Goal: Navigation & Orientation: Find specific page/section

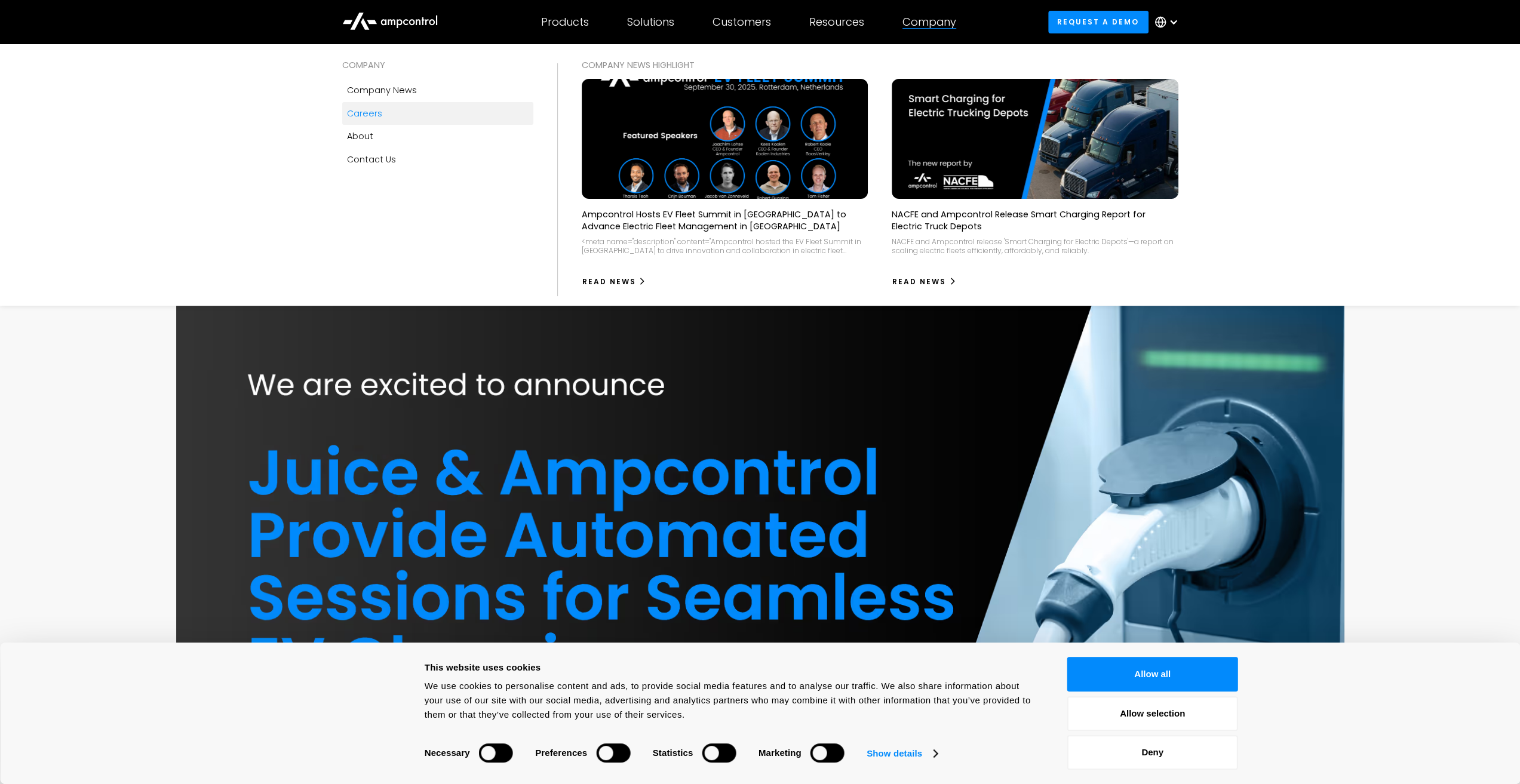
click at [375, 119] on div "Careers" at bounding box center [364, 113] width 35 height 13
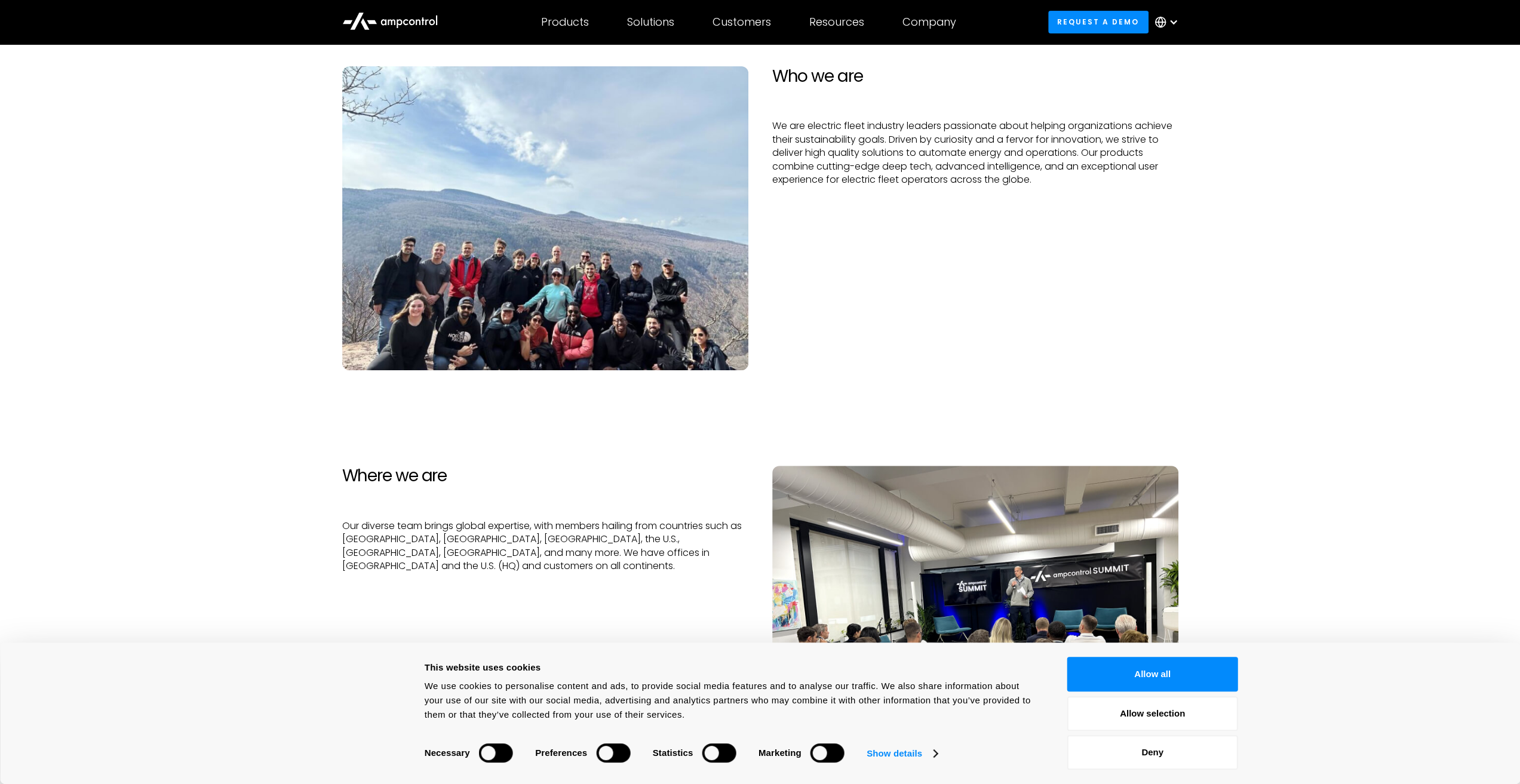
scroll to position [636, 0]
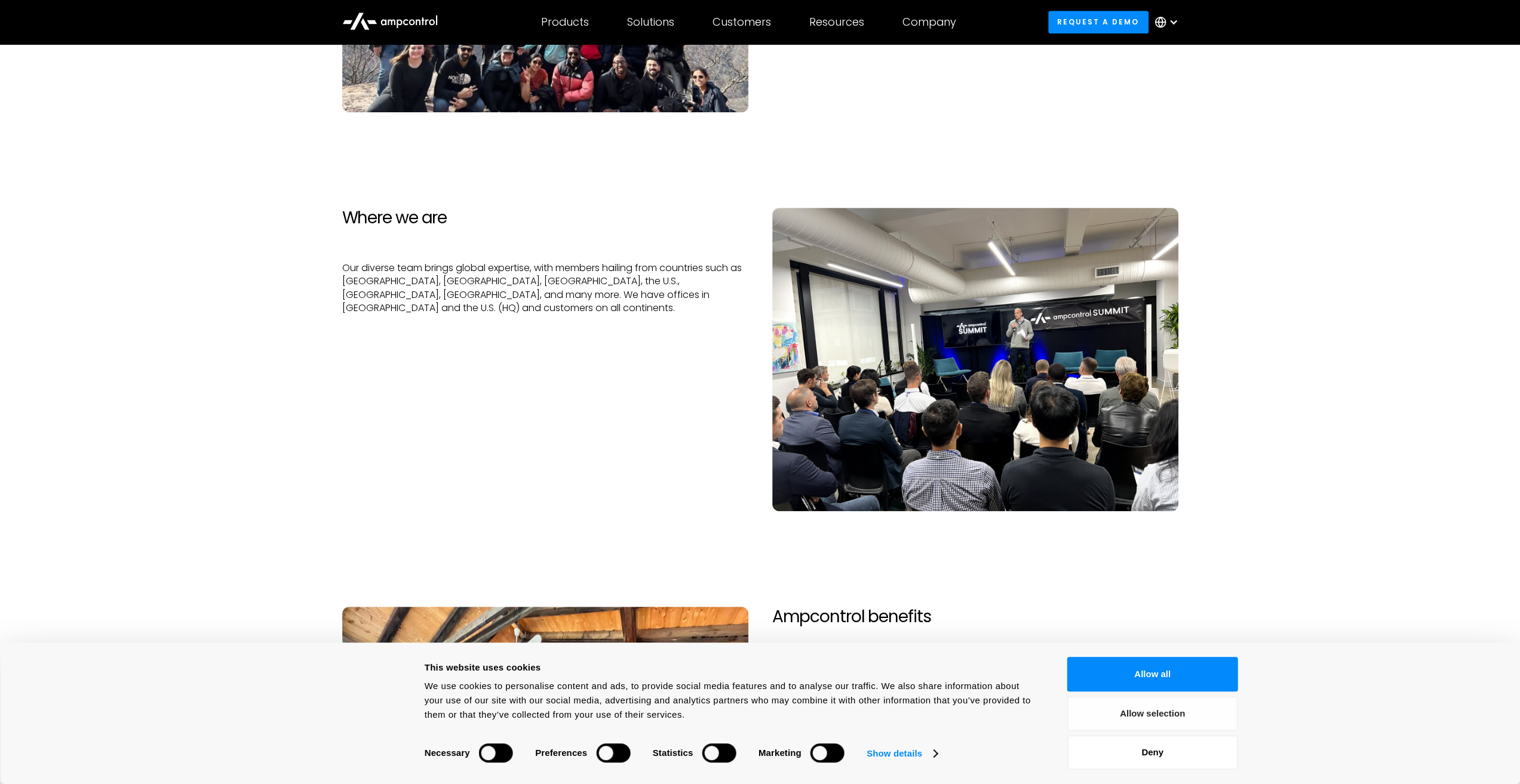
click at [1189, 715] on button "Allow selection" at bounding box center [1152, 713] width 171 height 35
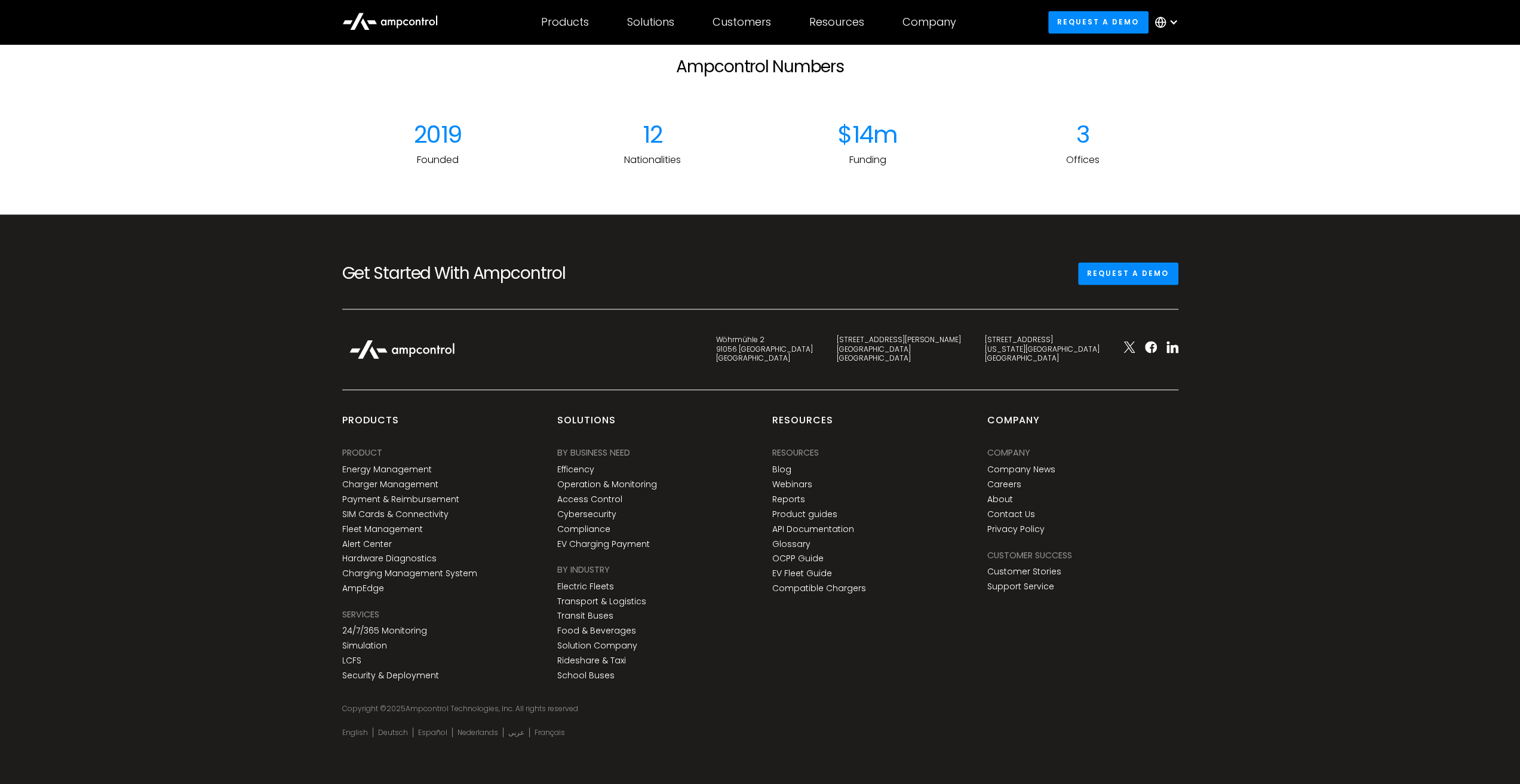
scroll to position [1807, 0]
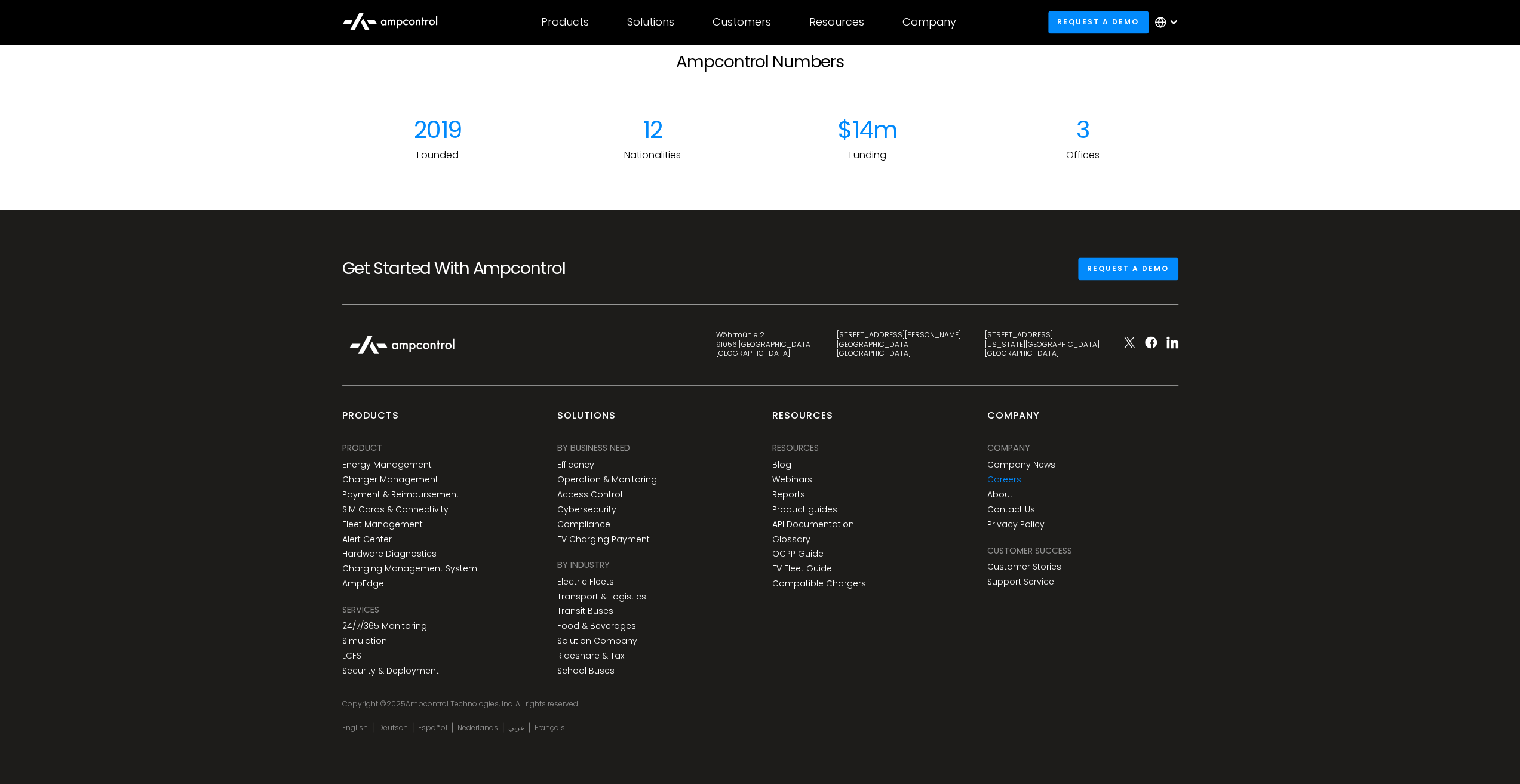
click at [1009, 482] on link "Careers" at bounding box center [1004, 479] width 34 height 10
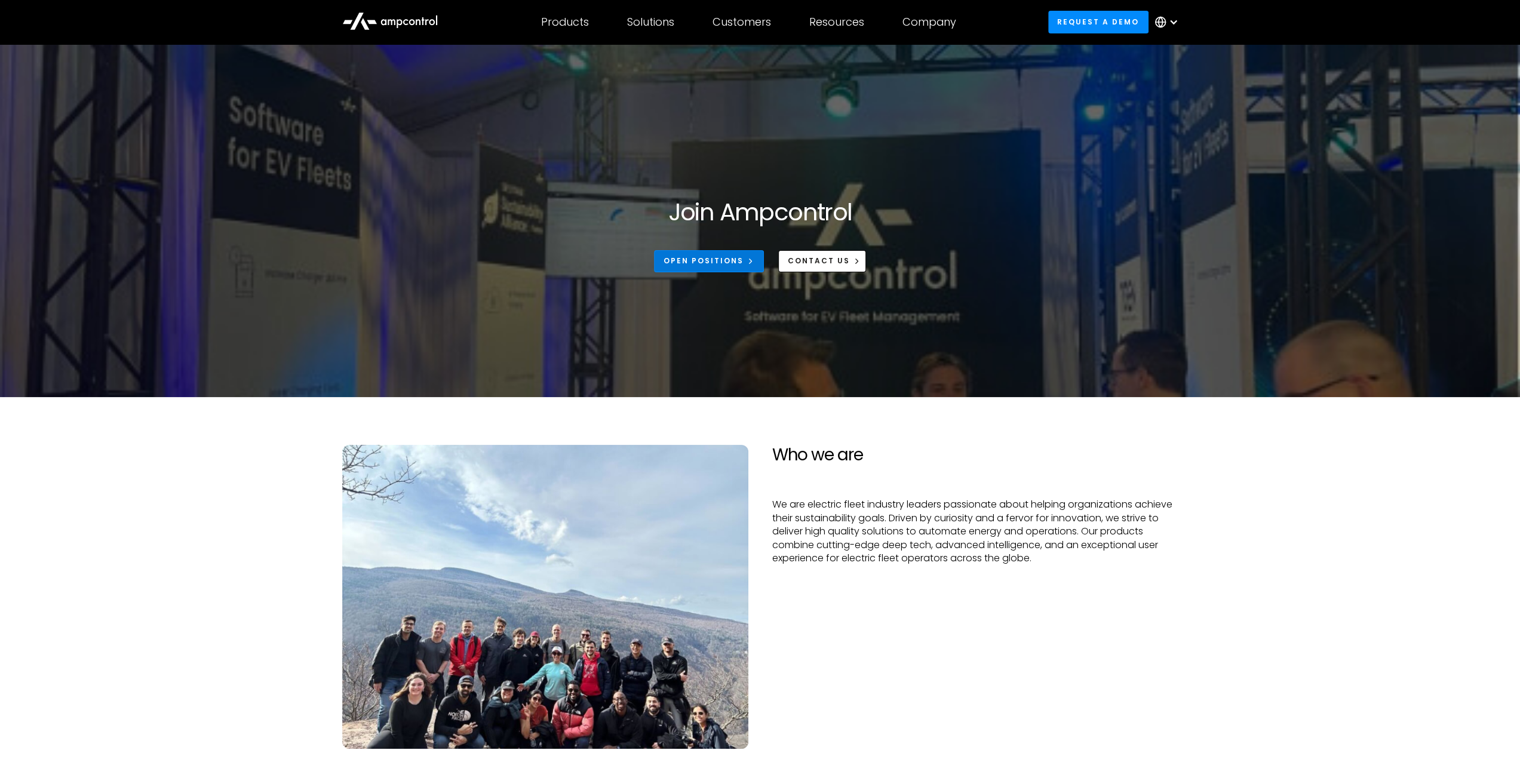
click at [701, 262] on div "Open Positions" at bounding box center [703, 261] width 80 height 11
